Goal: Task Accomplishment & Management: Use online tool/utility

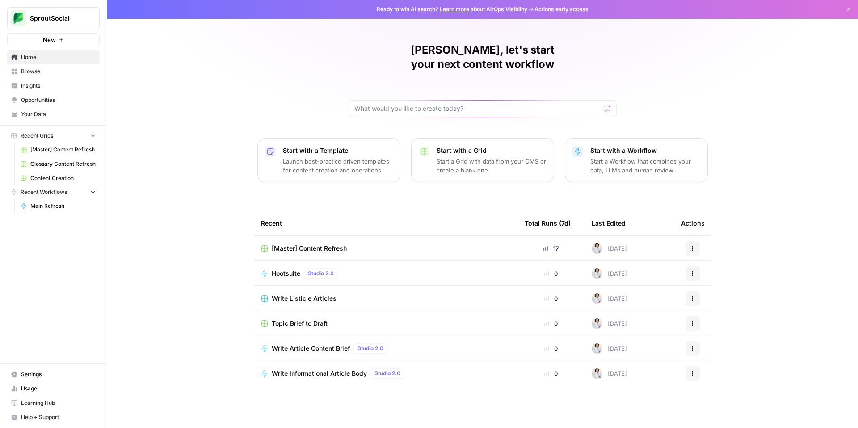
click at [466, 244] on div "[Master] Content Refresh" at bounding box center [385, 248] width 249 height 9
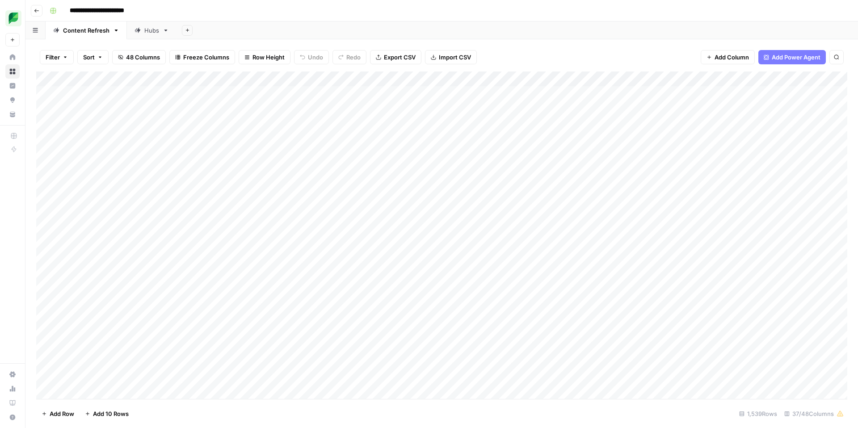
scroll to position [0, 6]
click at [717, 97] on div "Add Column" at bounding box center [441, 236] width 811 height 328
click at [58, 51] on button "Filter" at bounding box center [57, 57] width 34 height 14
click at [85, 100] on button "Add Filter" at bounding box center [217, 102] width 333 height 12
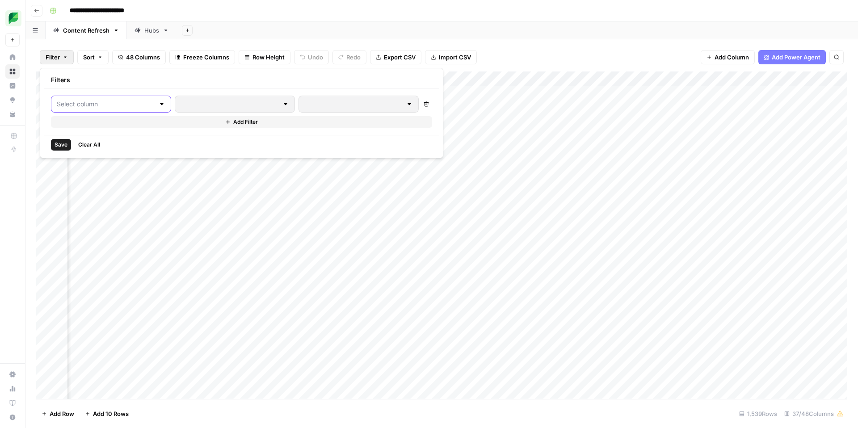
click at [114, 106] on input "text" at bounding box center [106, 104] width 98 height 9
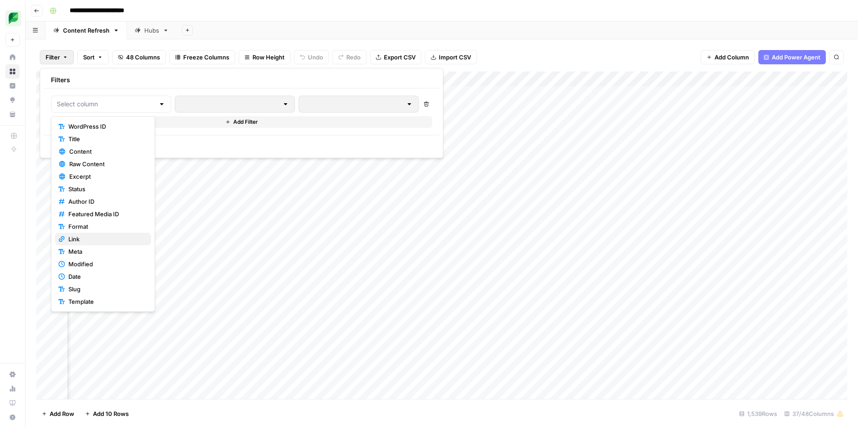
click at [99, 239] on span "Link" at bounding box center [106, 239] width 76 height 9
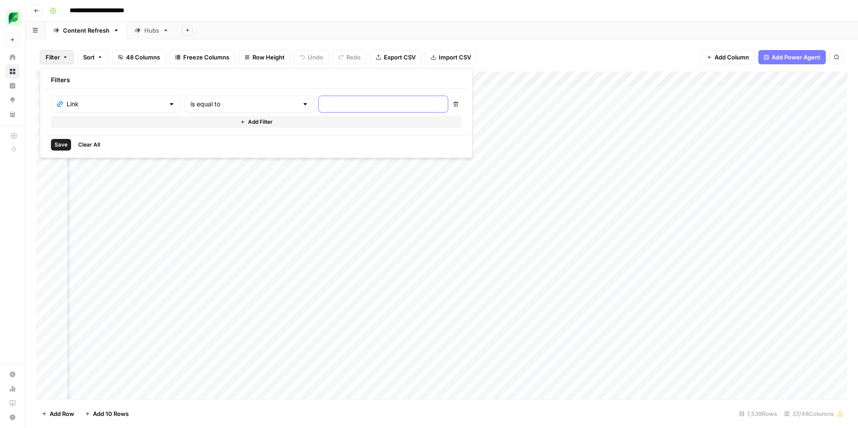
click at [324, 104] on input "text" at bounding box center [383, 104] width 118 height 9
type input "ai-social-media"
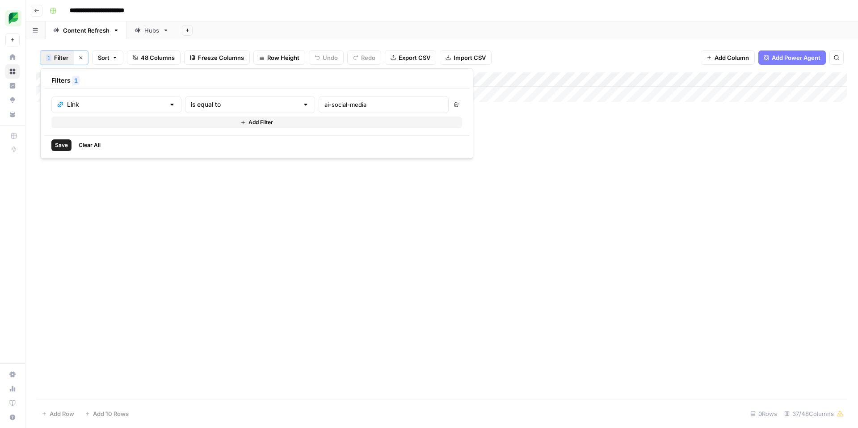
click at [63, 144] on span "Save" at bounding box center [61, 145] width 13 height 8
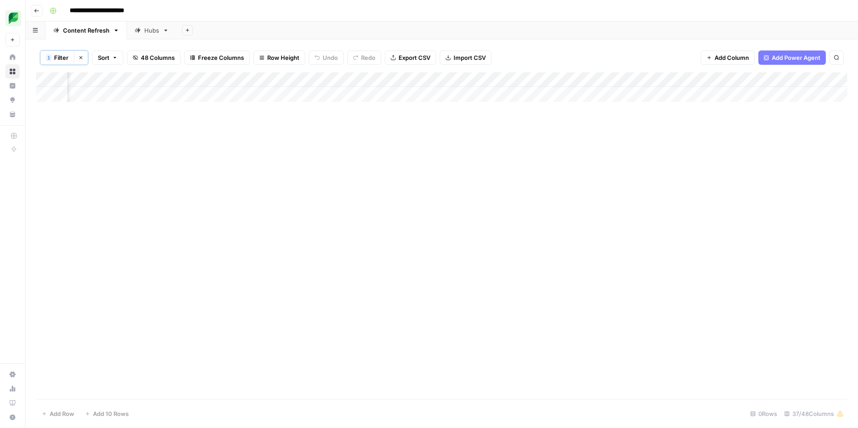
click at [83, 58] on icon "button" at bounding box center [80, 57] width 5 height 5
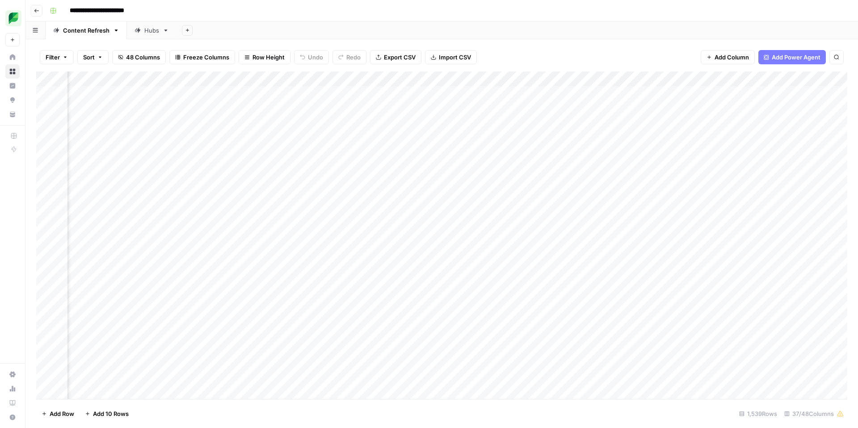
click at [59, 54] on span "Filter" at bounding box center [53, 57] width 14 height 9
click at [520, 44] on div "Filter Sort 48 Columns Freeze Columns Row Height Undo Redo Export CSV Import CS…" at bounding box center [441, 57] width 811 height 29
click at [101, 61] on button "Sort" at bounding box center [92, 57] width 31 height 14
click at [143, 108] on button "Add Sort" at bounding box center [184, 105] width 192 height 12
click at [143, 105] on input "text" at bounding box center [159, 102] width 91 height 9
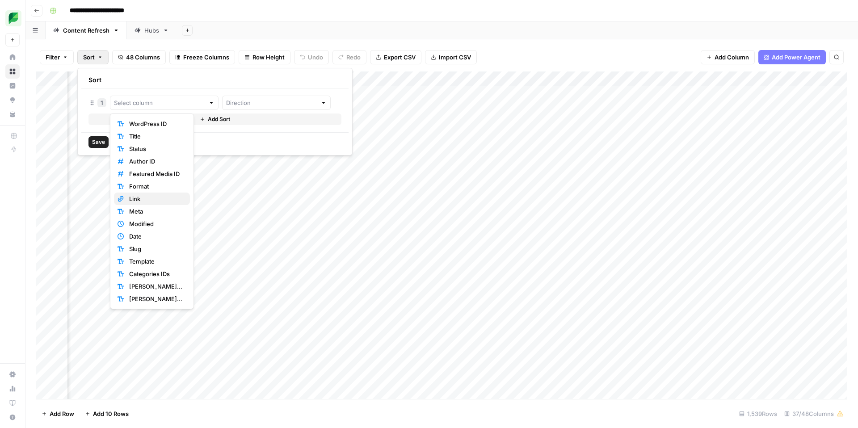
click at [147, 198] on span "Link" at bounding box center [156, 198] width 54 height 9
type input "Link"
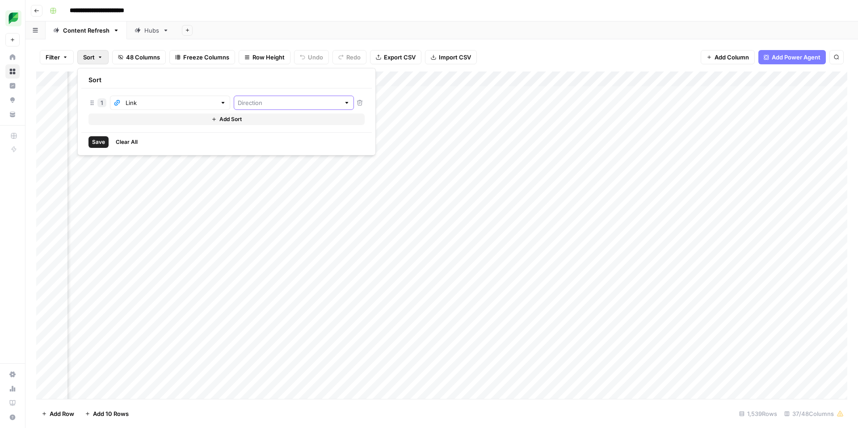
click at [238, 101] on input "text" at bounding box center [289, 102] width 102 height 9
click at [173, 132] on div "Save Clear All" at bounding box center [226, 141] width 291 height 19
click at [238, 105] on input "text" at bounding box center [289, 102] width 102 height 9
click at [229, 121] on span "Ascending" at bounding box center [255, 123] width 77 height 9
type input "Ascending"
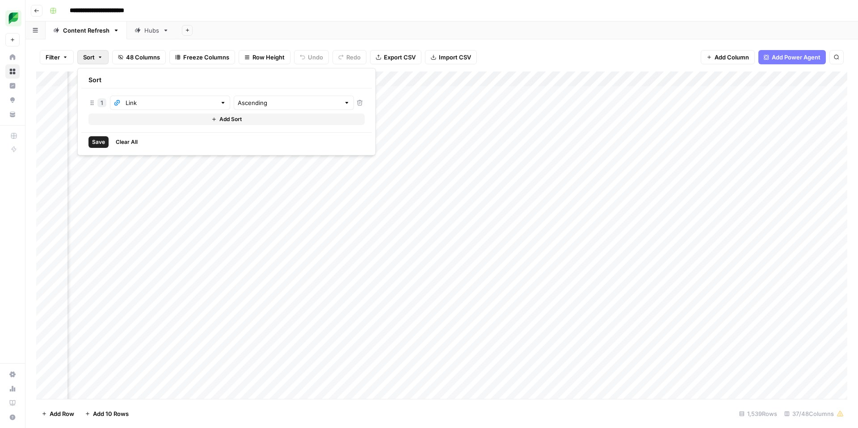
drag, startPoint x: 101, startPoint y: 144, endPoint x: 108, endPoint y: 144, distance: 7.6
click at [101, 144] on span "Save" at bounding box center [98, 142] width 13 height 8
click at [355, 244] on div "Add Column" at bounding box center [441, 235] width 811 height 327
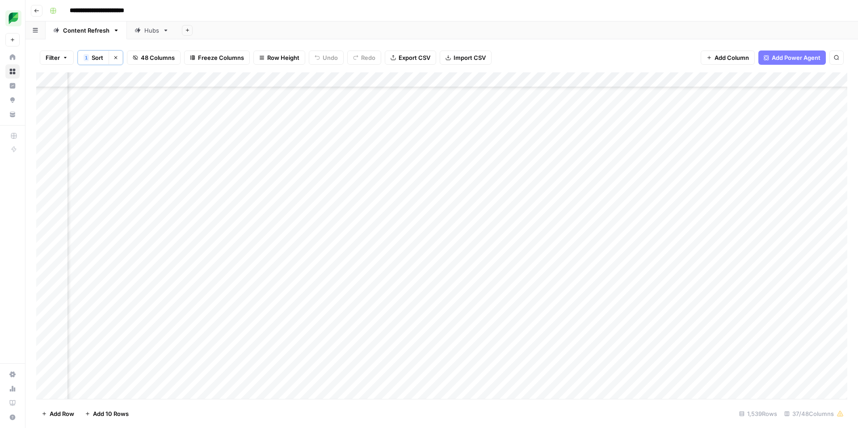
scroll to position [348, 187]
click at [470, 317] on div "Add Column" at bounding box center [441, 235] width 811 height 327
click at [534, 323] on div "Add Column" at bounding box center [441, 235] width 811 height 327
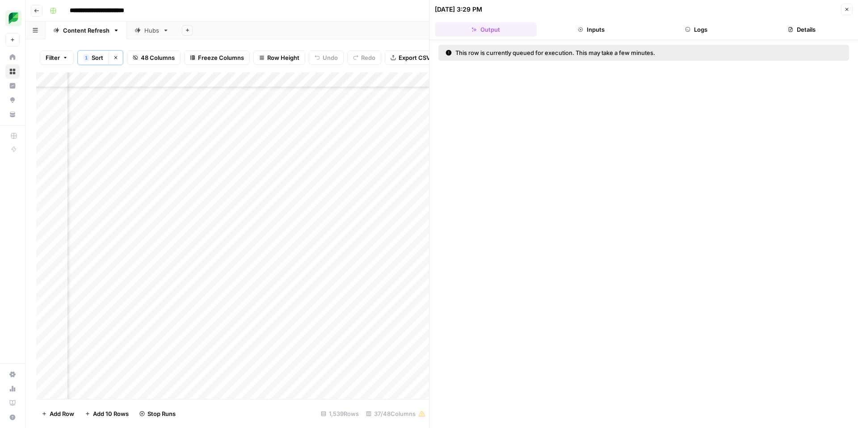
click at [594, 27] on button "Inputs" at bounding box center [591, 29] width 102 height 14
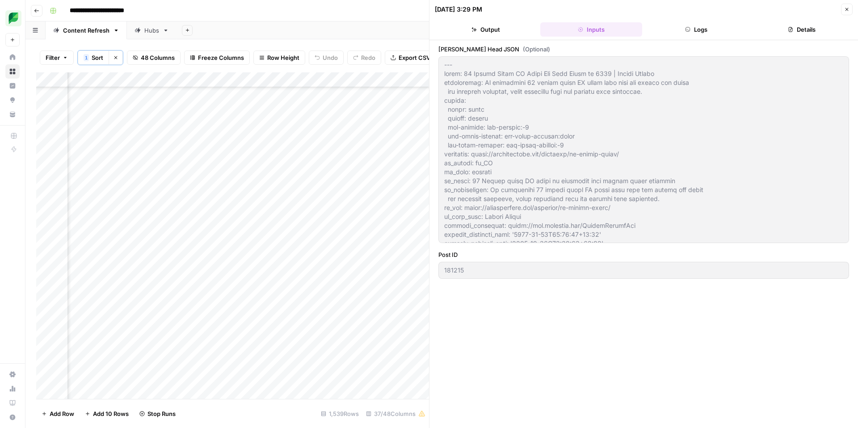
click at [851, 8] on button "Close" at bounding box center [847, 10] width 12 height 12
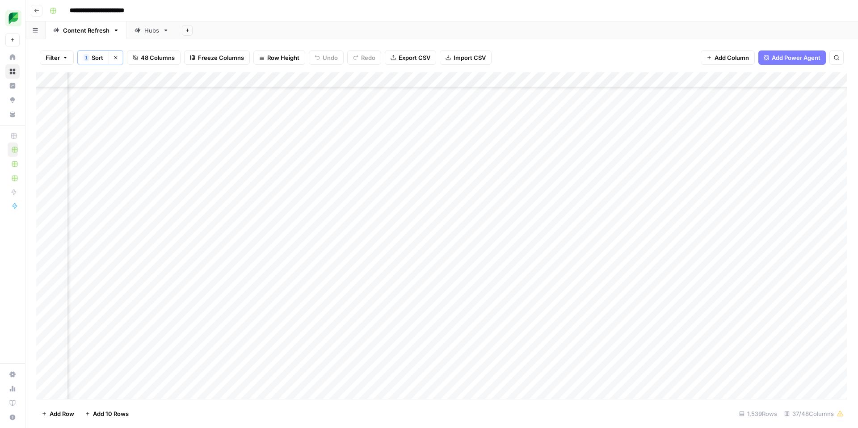
scroll to position [399, 334]
click at [636, 270] on div "Add Column" at bounding box center [441, 235] width 811 height 327
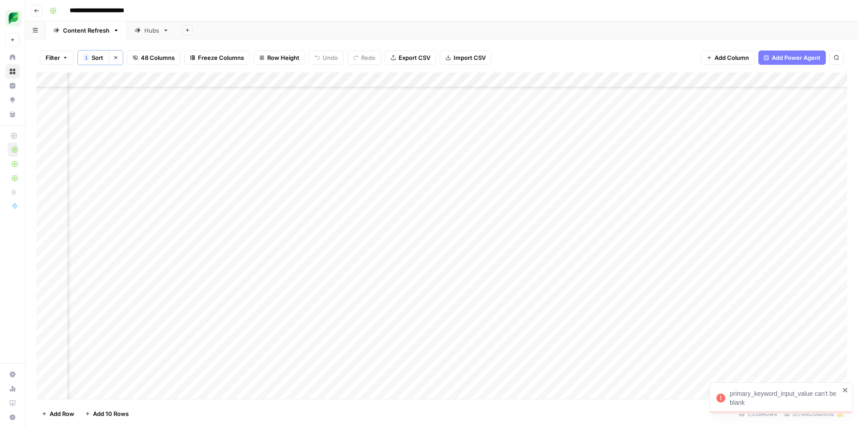
click at [557, 172] on div "Add Column" at bounding box center [441, 235] width 811 height 327
click at [565, 171] on div "Add Column" at bounding box center [441, 235] width 811 height 327
click at [544, 253] on button "Listicle" at bounding box center [544, 254] width 26 height 11
click at [636, 170] on div "Add Column" at bounding box center [441, 235] width 811 height 327
click at [669, 173] on div "Add Column" at bounding box center [441, 235] width 811 height 327
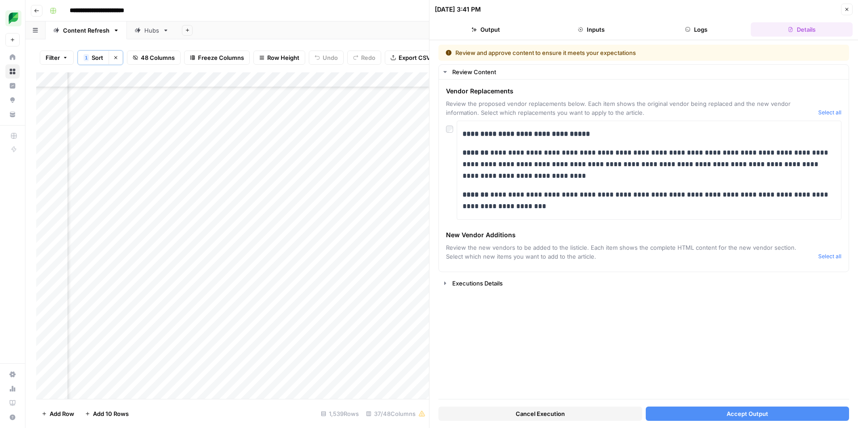
click at [850, 7] on button "Close" at bounding box center [847, 10] width 12 height 12
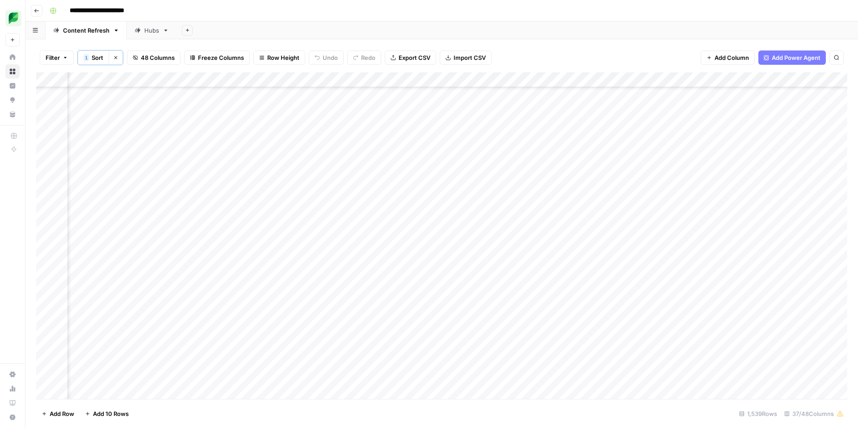
scroll to position [2935, 665]
click at [308, 228] on div "Add Column" at bounding box center [441, 235] width 811 height 327
